Goal: Book appointment/travel/reservation

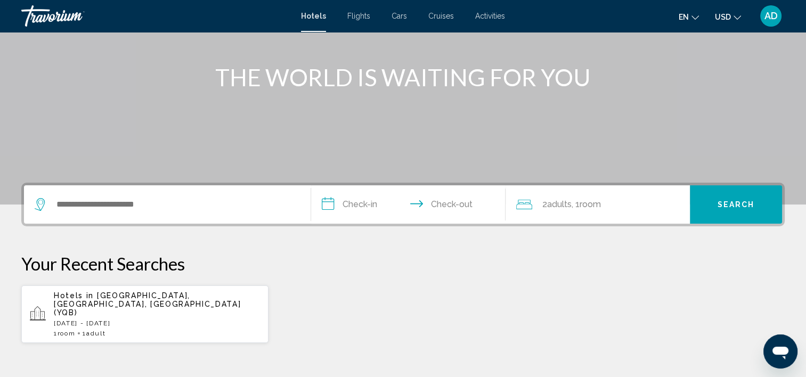
scroll to position [117, 0]
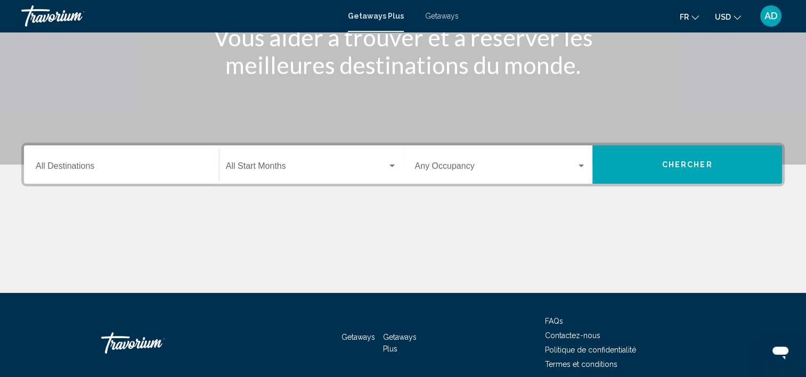
scroll to position [201, 0]
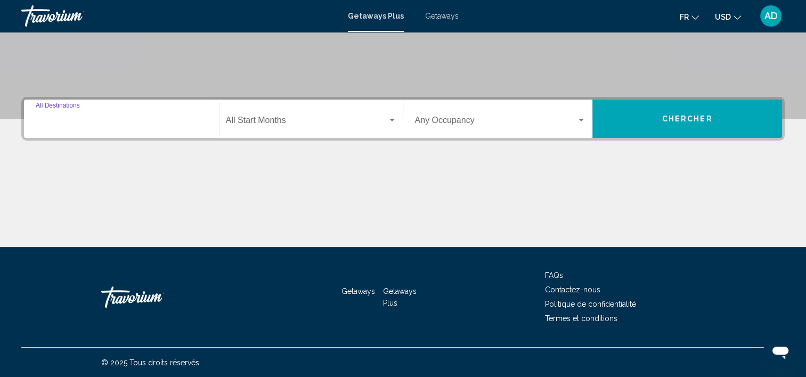
click at [128, 124] on input "Destination All Destinations" at bounding box center [122, 123] width 172 height 10
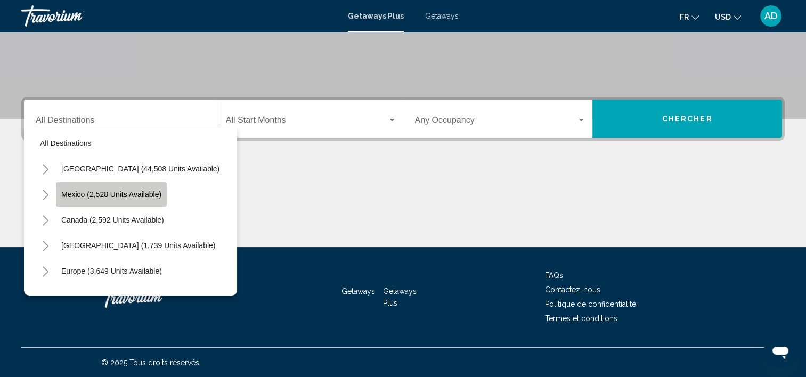
click at [105, 197] on span "Mexico (2,528 units available)" at bounding box center [111, 194] width 100 height 9
type input "**********"
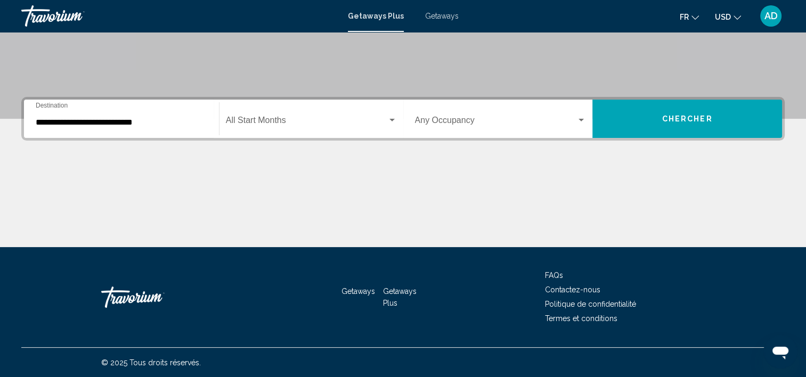
click at [263, 110] on div "Start Month All Start Months" at bounding box center [311, 119] width 171 height 34
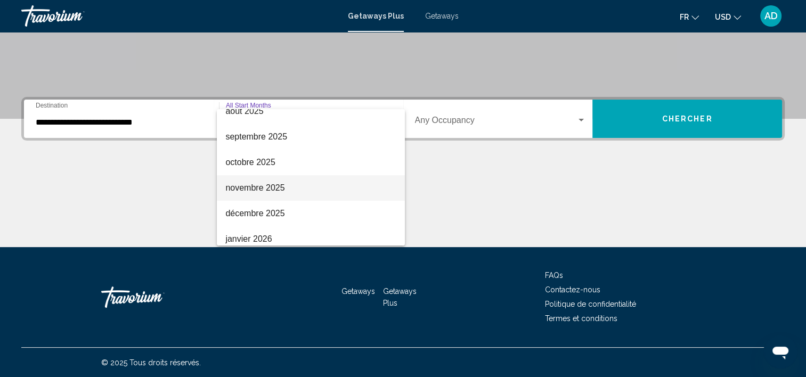
scroll to position [38, 0]
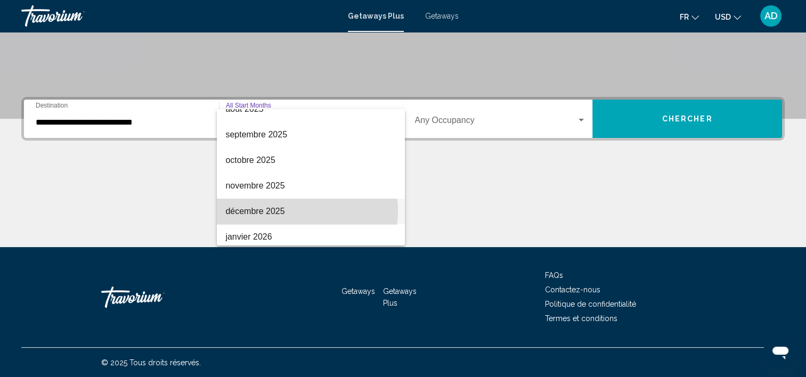
click at [290, 211] on span "décembre 2025" at bounding box center [310, 212] width 171 height 26
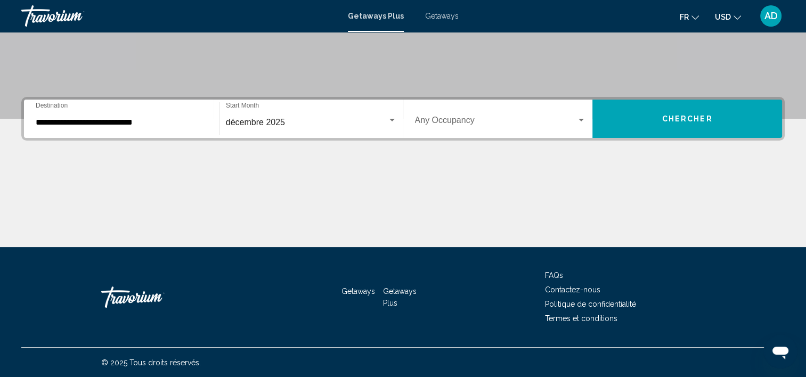
click at [486, 109] on div "Occupancy Any Occupancy" at bounding box center [501, 119] width 172 height 34
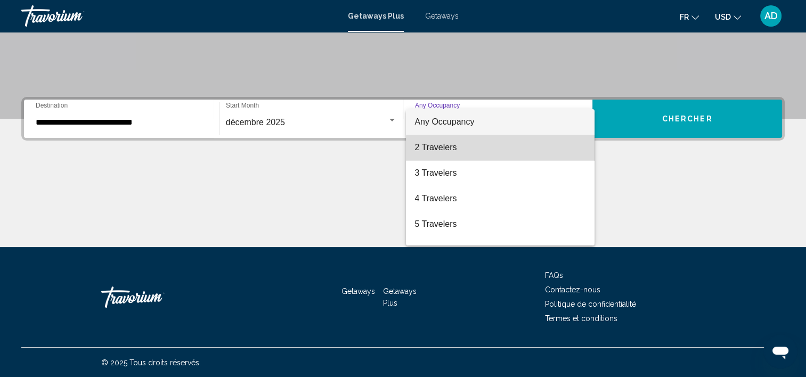
click at [506, 154] on span "2 Travelers" at bounding box center [501, 148] width 172 height 26
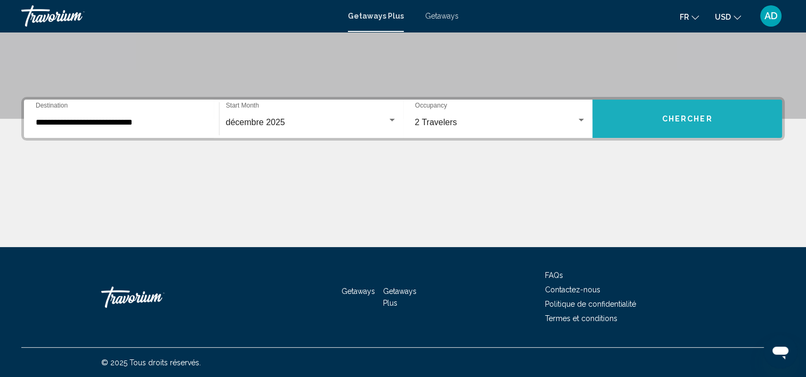
click at [646, 134] on button "Chercher" at bounding box center [687, 119] width 190 height 38
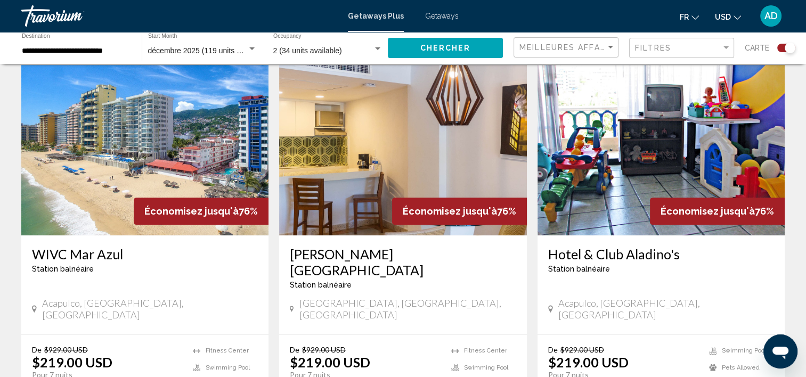
scroll to position [379, 0]
